Goal: Find specific page/section: Find specific page/section

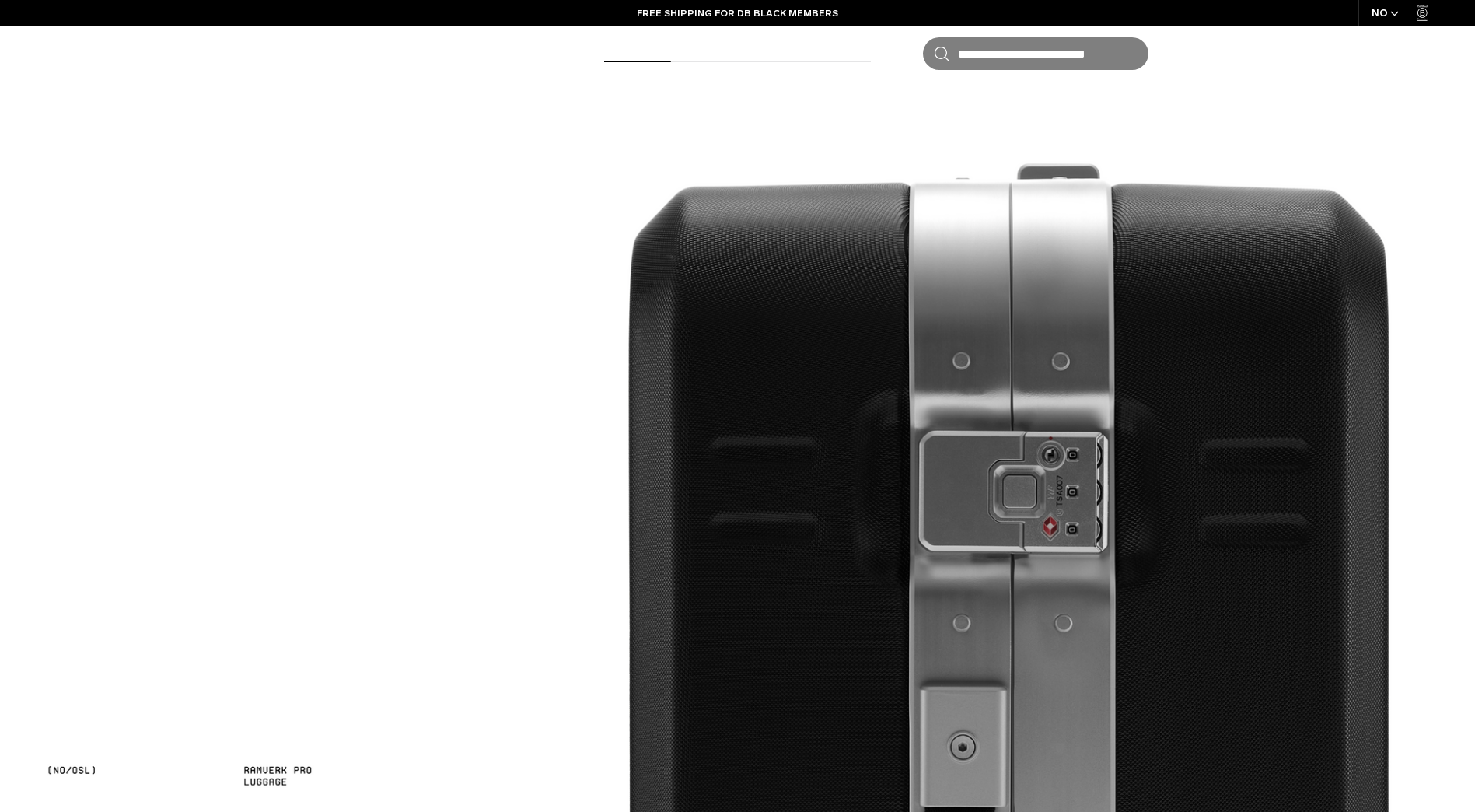
scroll to position [3150, 0]
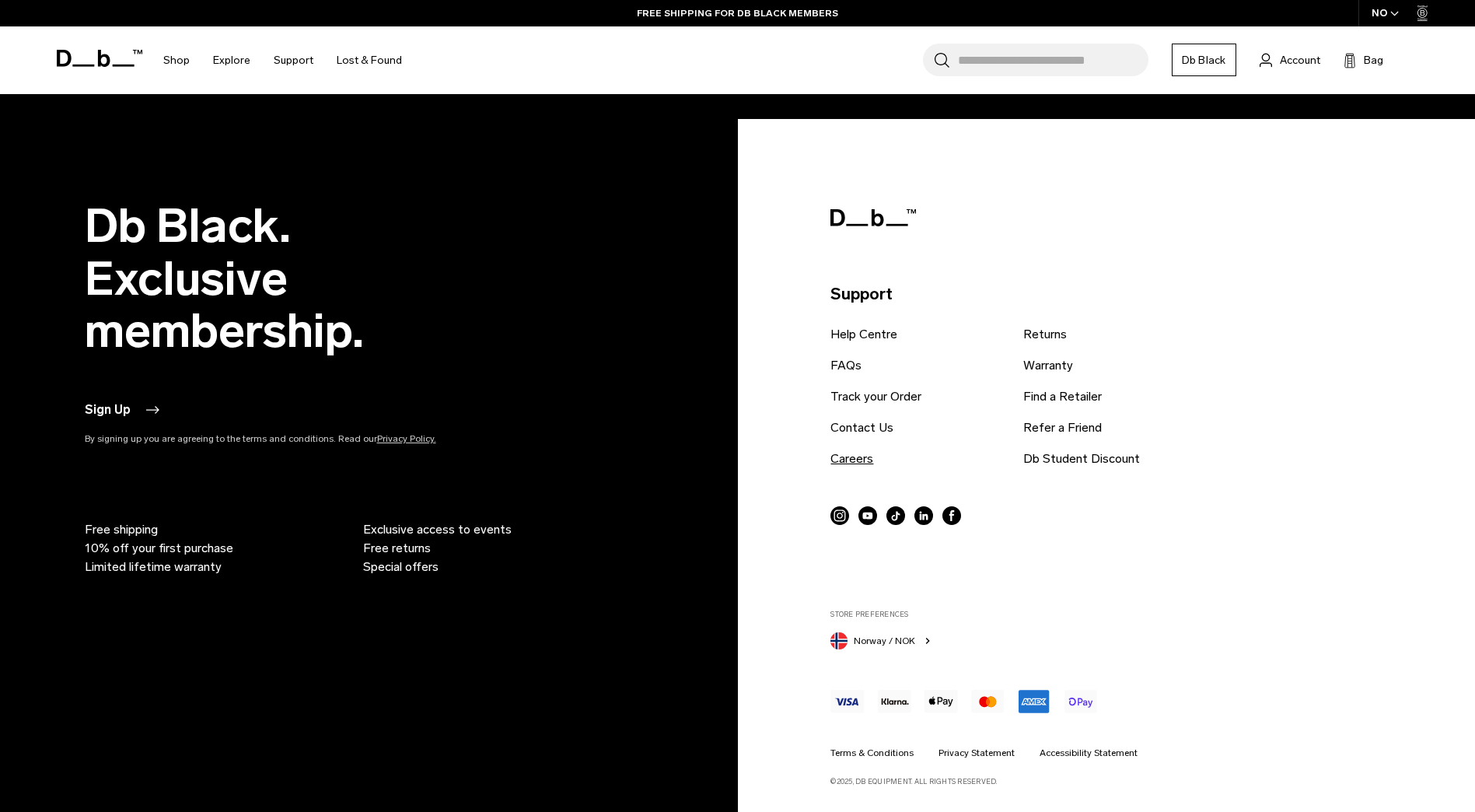
click at [869, 460] on link "Careers" at bounding box center [852, 459] width 43 height 19
